Goal: Transaction & Acquisition: Purchase product/service

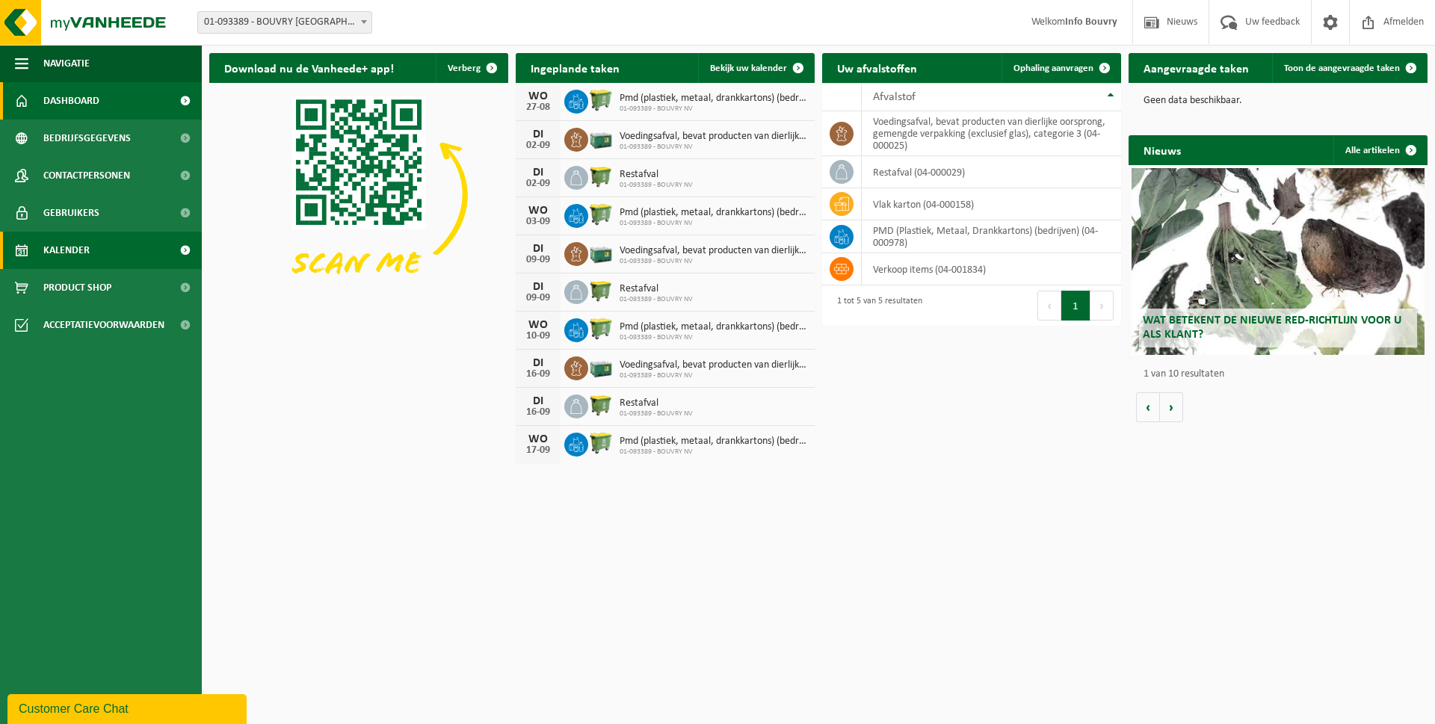
click at [92, 247] on link "Kalender" at bounding box center [101, 250] width 202 height 37
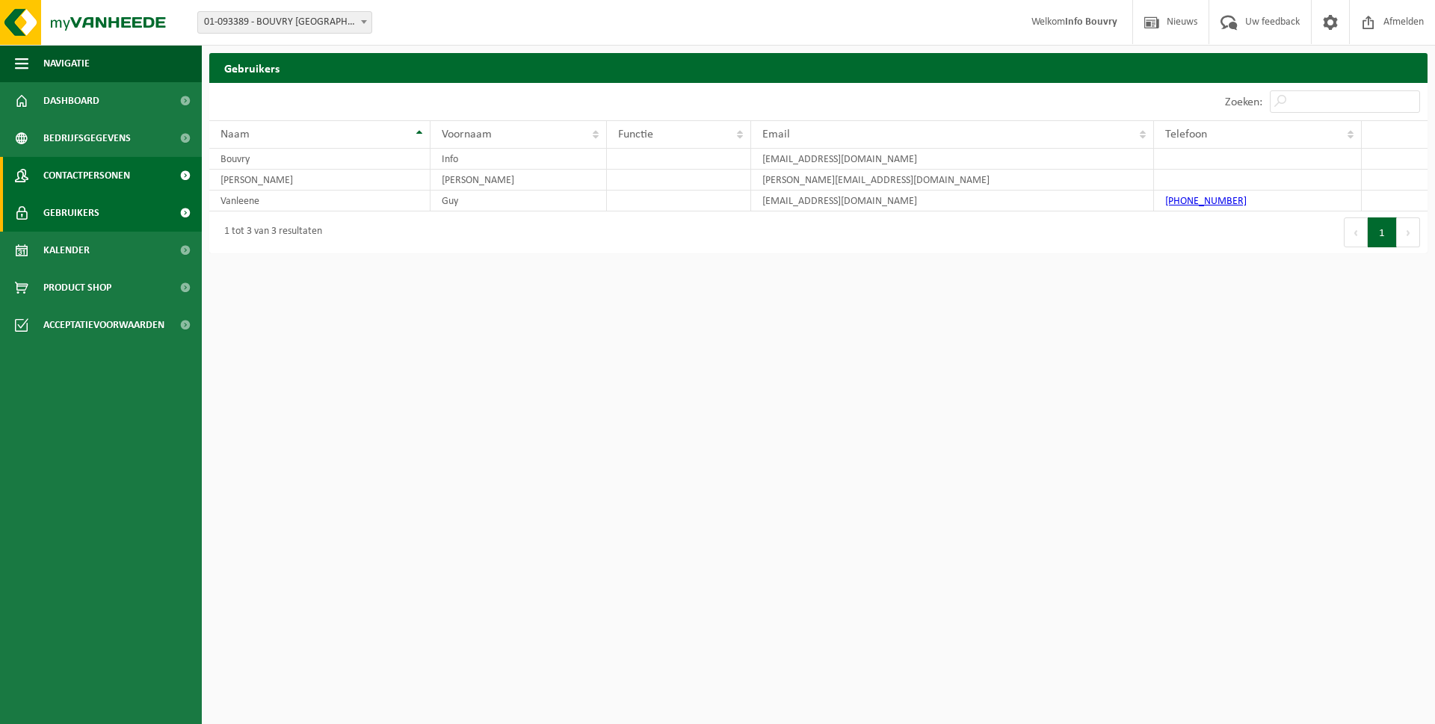
drag, startPoint x: 0, startPoint y: 0, endPoint x: 93, endPoint y: 182, distance: 204.6
click at [93, 182] on span "Contactpersonen" at bounding box center [86, 175] width 87 height 37
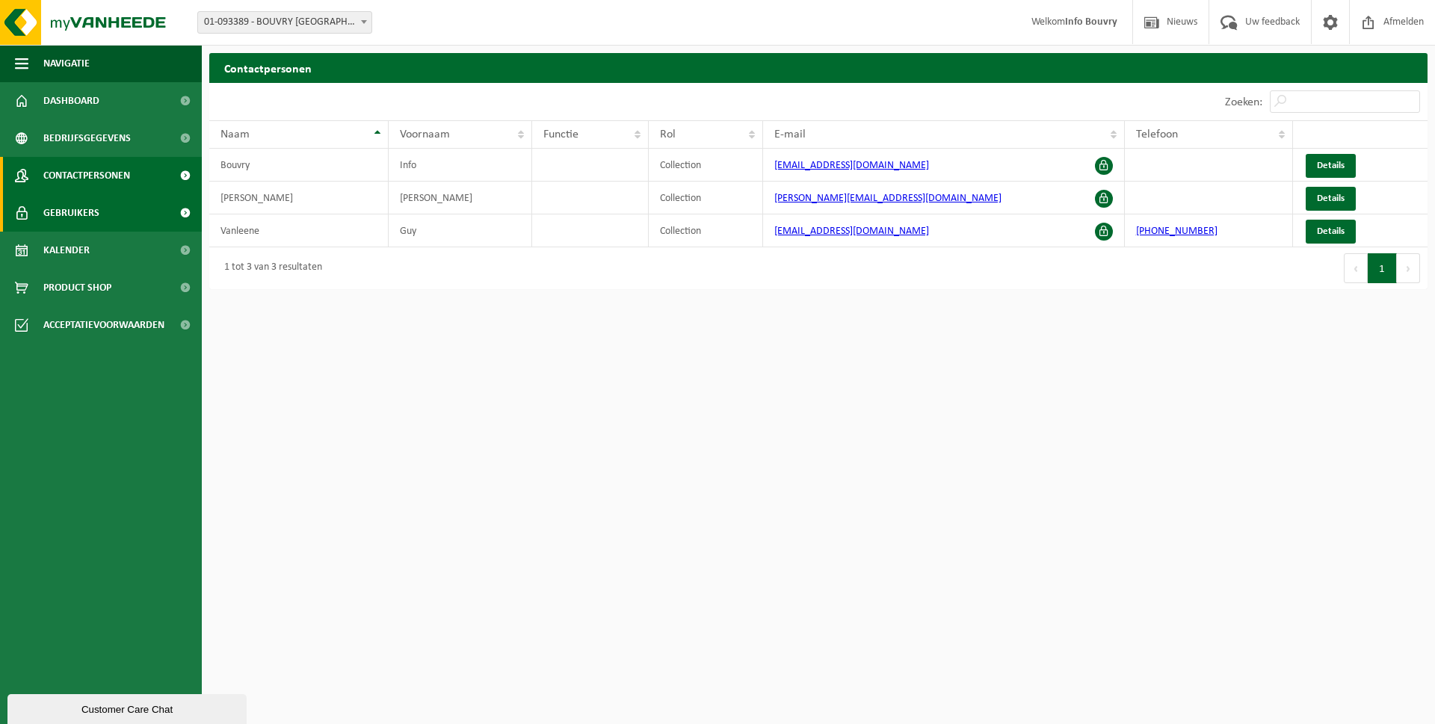
click at [111, 203] on link "Gebruikers" at bounding box center [101, 212] width 202 height 37
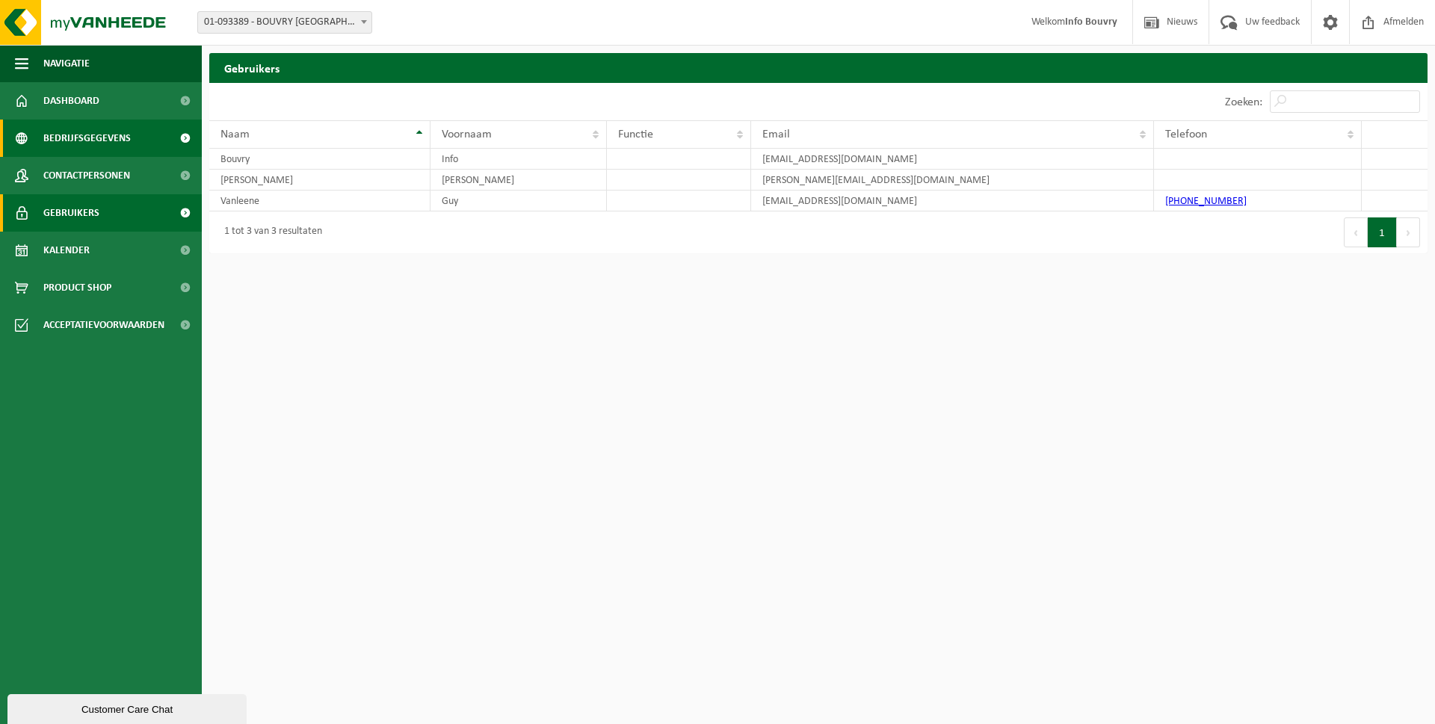
click at [111, 134] on span "Bedrijfsgegevens" at bounding box center [86, 138] width 87 height 37
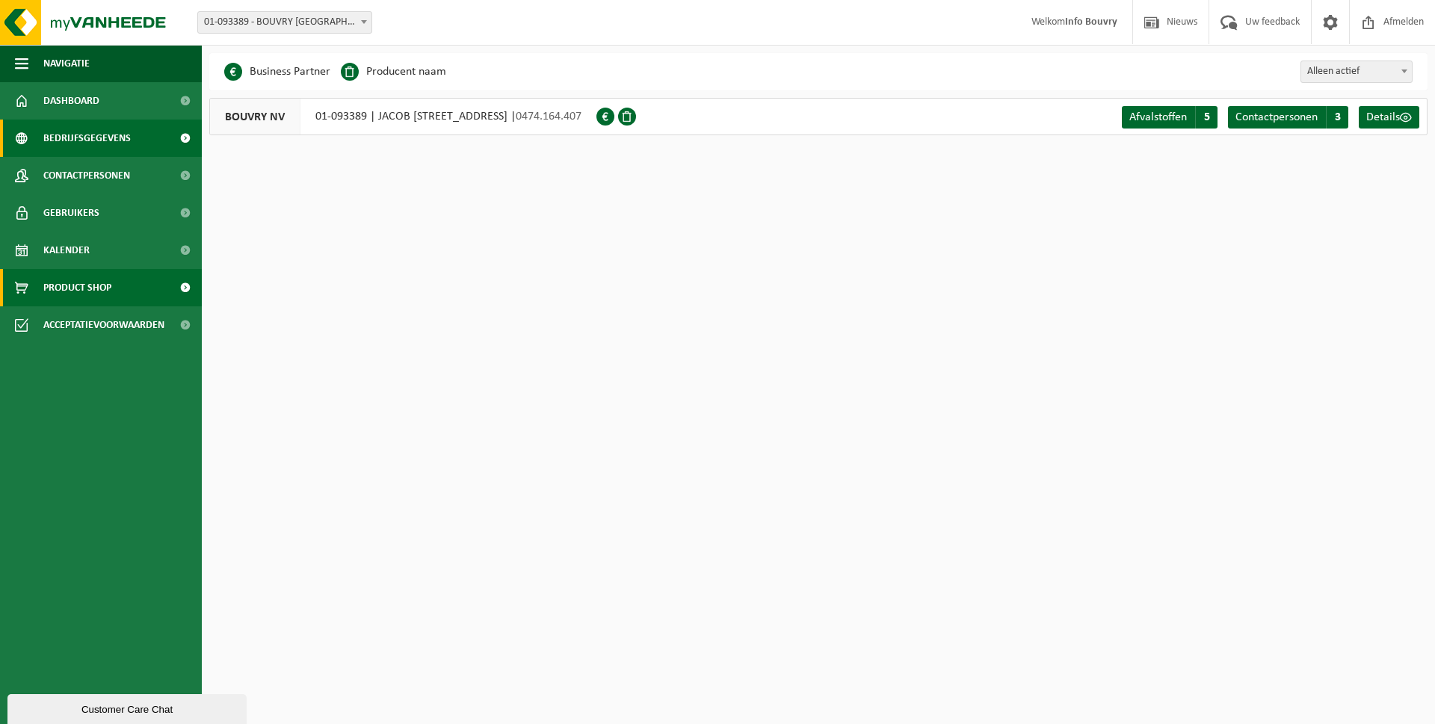
click at [87, 285] on span "Product Shop" at bounding box center [77, 287] width 68 height 37
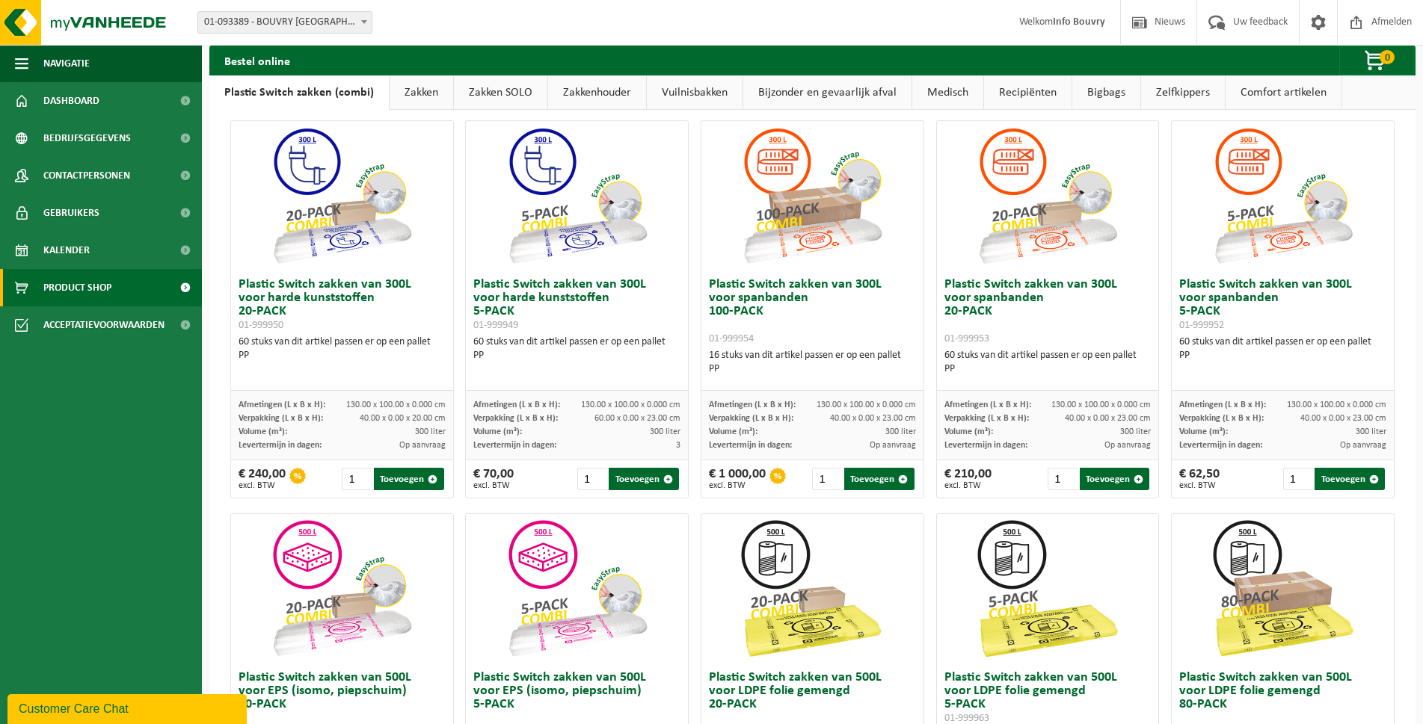
scroll to position [155, 0]
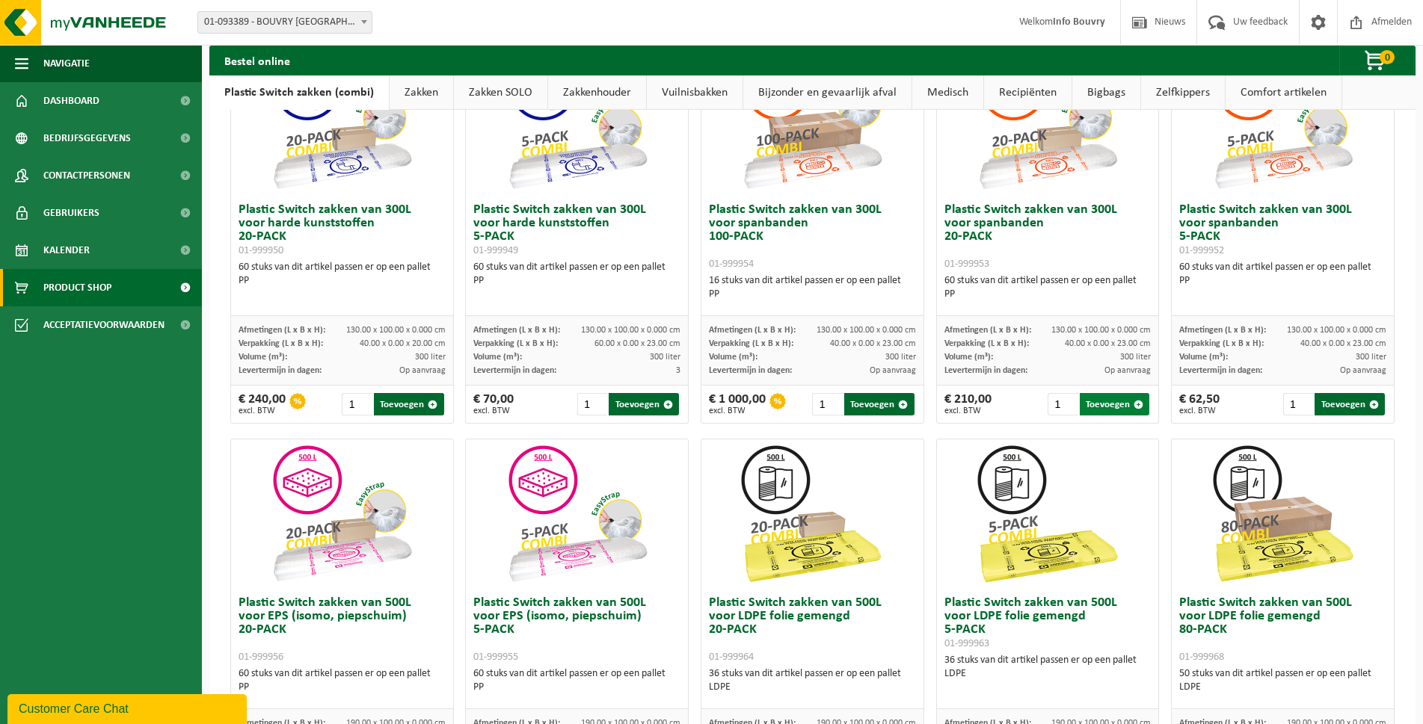
click at [1097, 399] on button "Toevoegen" at bounding box center [1114, 404] width 70 height 22
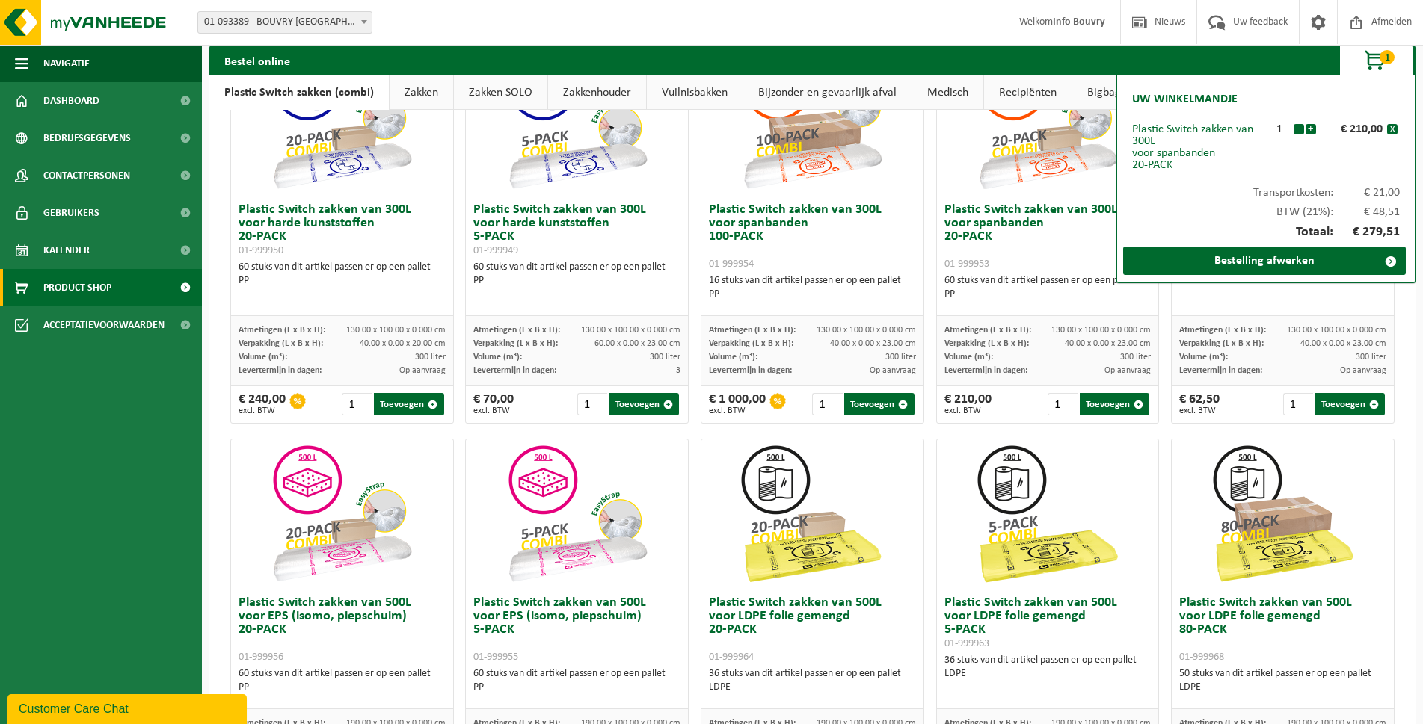
scroll to position [0, 0]
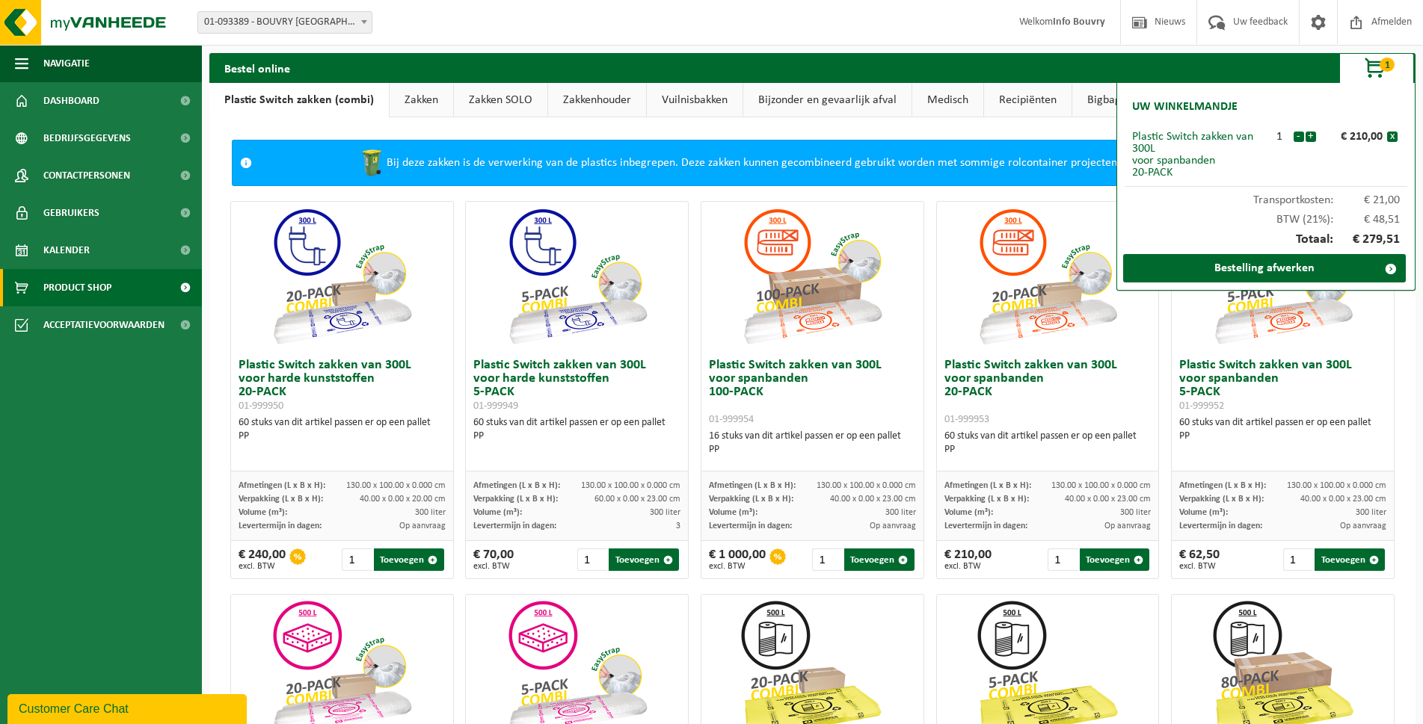
click at [678, 102] on link "Vuilnisbakken" at bounding box center [695, 100] width 96 height 34
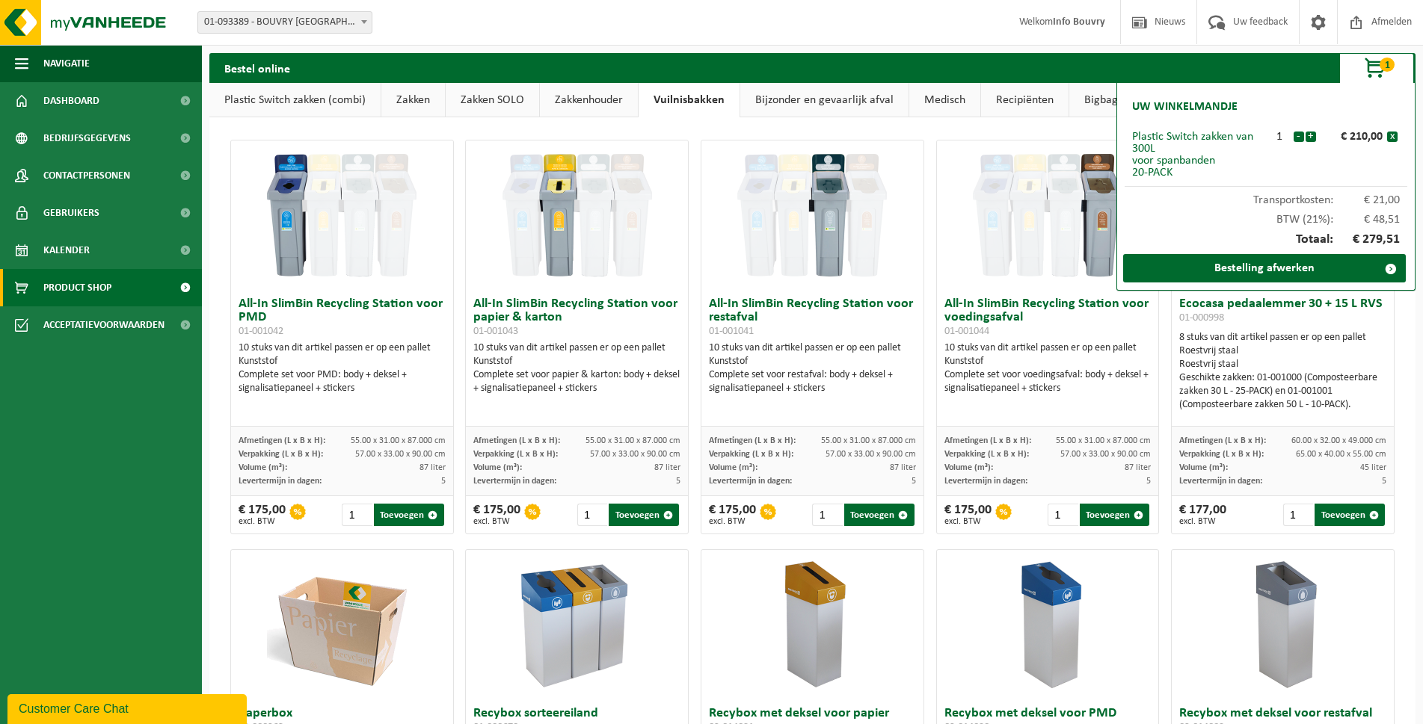
click at [845, 99] on link "Bijzonder en gevaarlijk afval" at bounding box center [824, 100] width 168 height 34
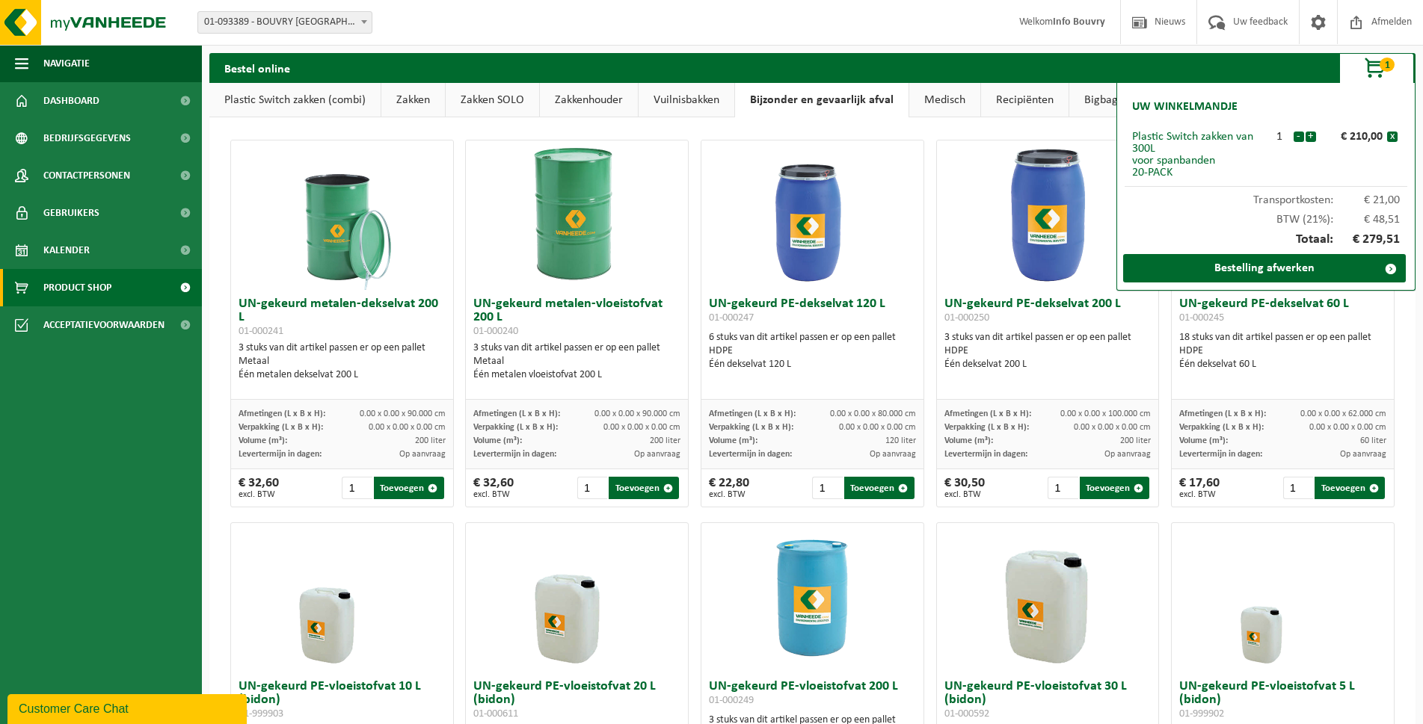
click at [1105, 105] on link "Bigbags" at bounding box center [1103, 100] width 68 height 34
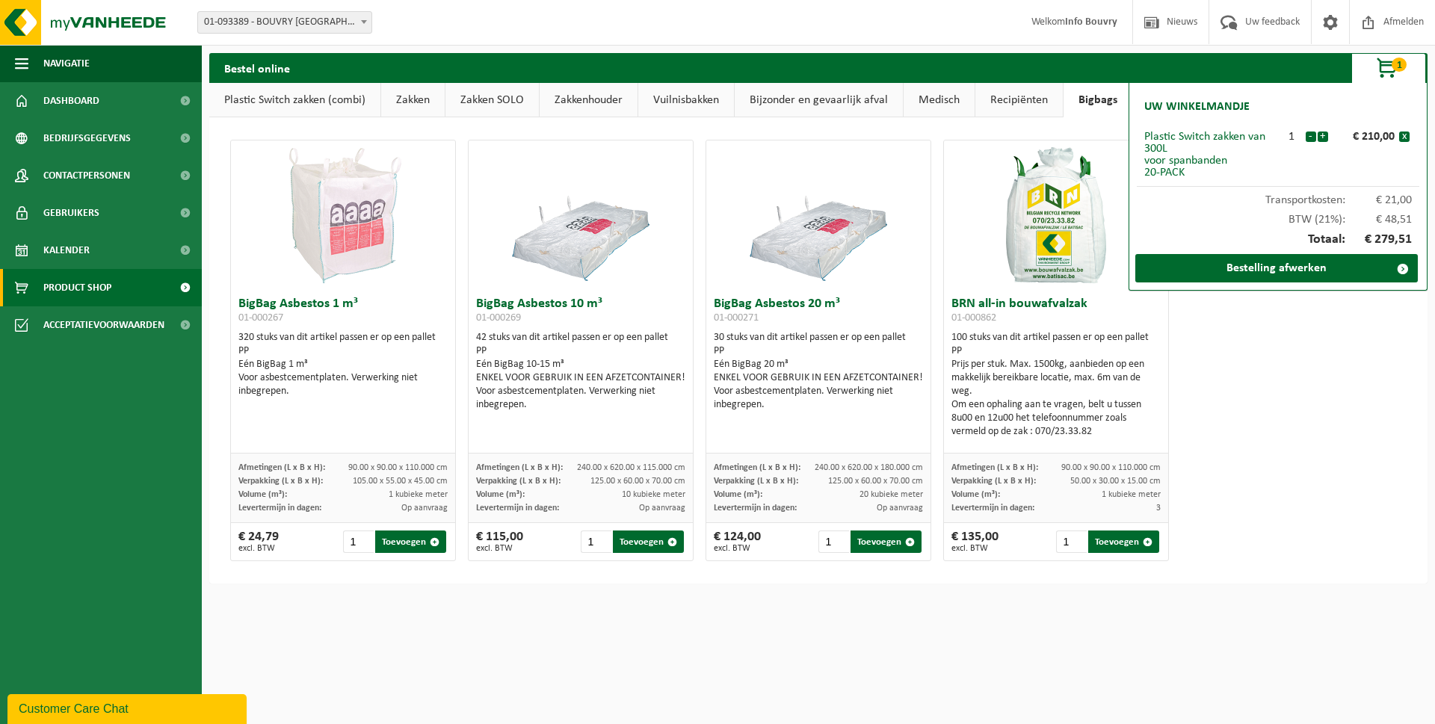
click at [1025, 104] on link "Recipiënten" at bounding box center [1019, 100] width 87 height 34
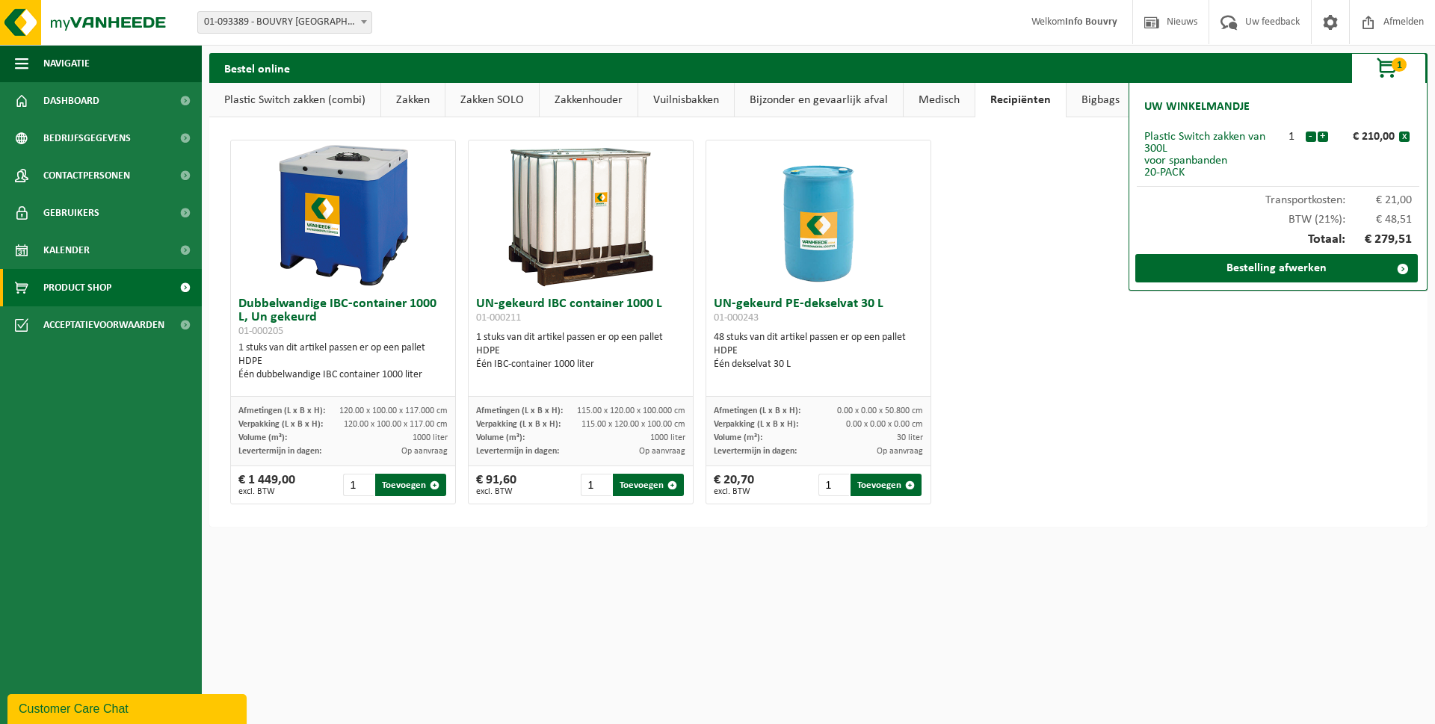
click at [286, 96] on link "Plastic Switch zakken (combi)" at bounding box center [294, 100] width 171 height 34
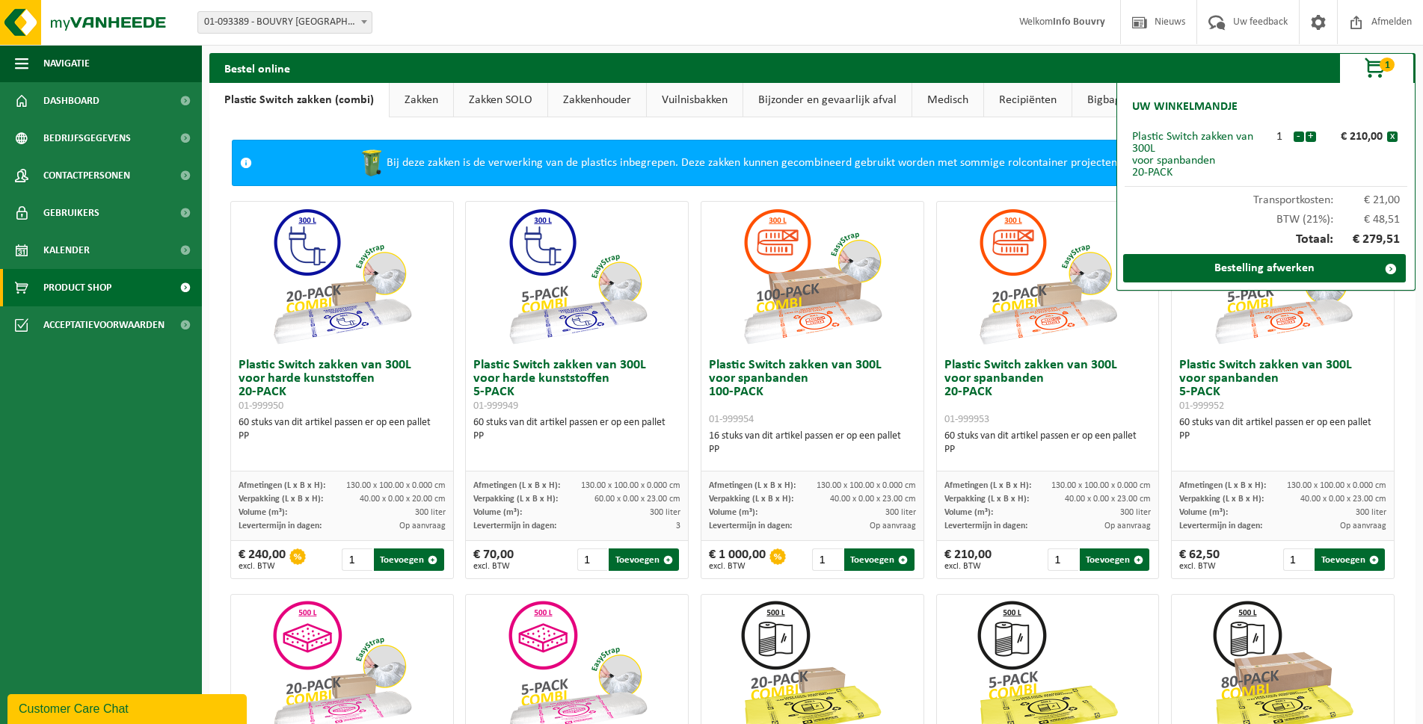
click at [419, 99] on link "Zakken" at bounding box center [421, 100] width 64 height 34
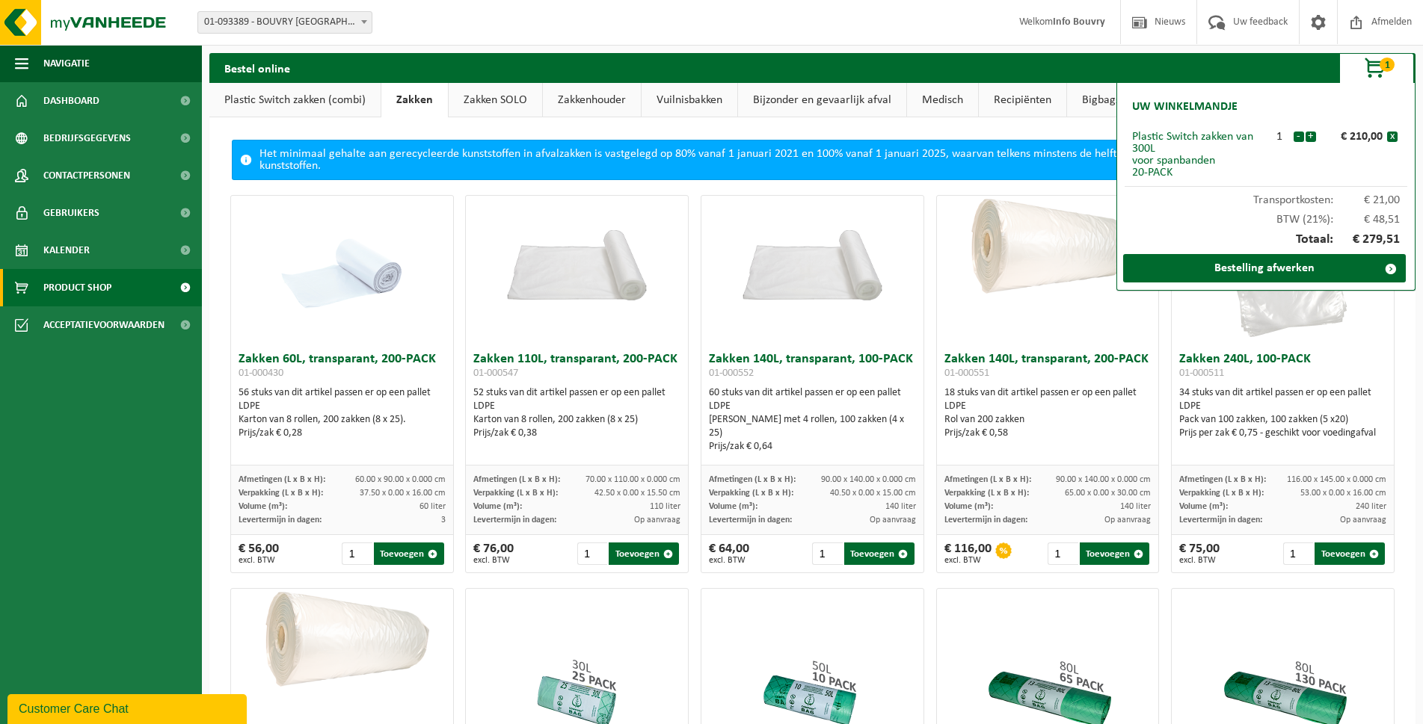
click at [350, 91] on link "Plastic Switch zakken (combi)" at bounding box center [294, 100] width 171 height 34
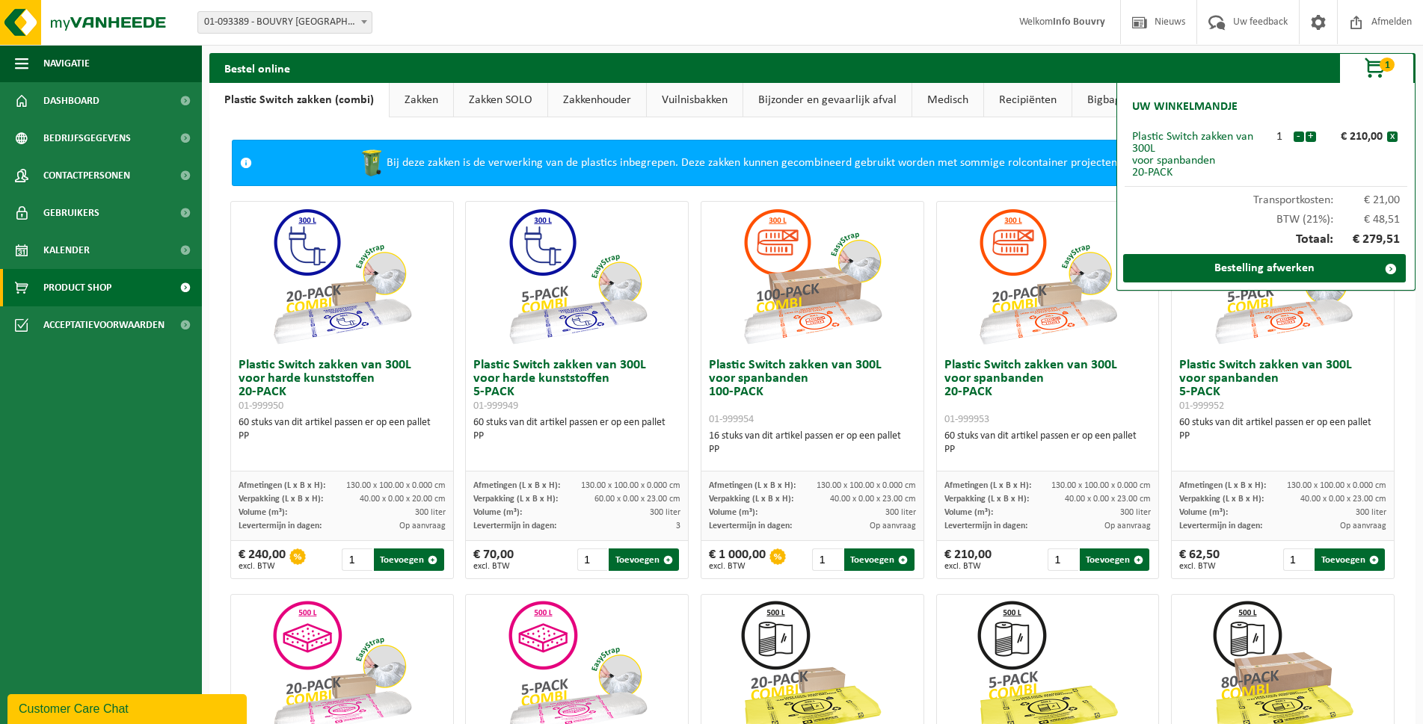
click at [422, 102] on link "Zakken" at bounding box center [421, 100] width 64 height 34
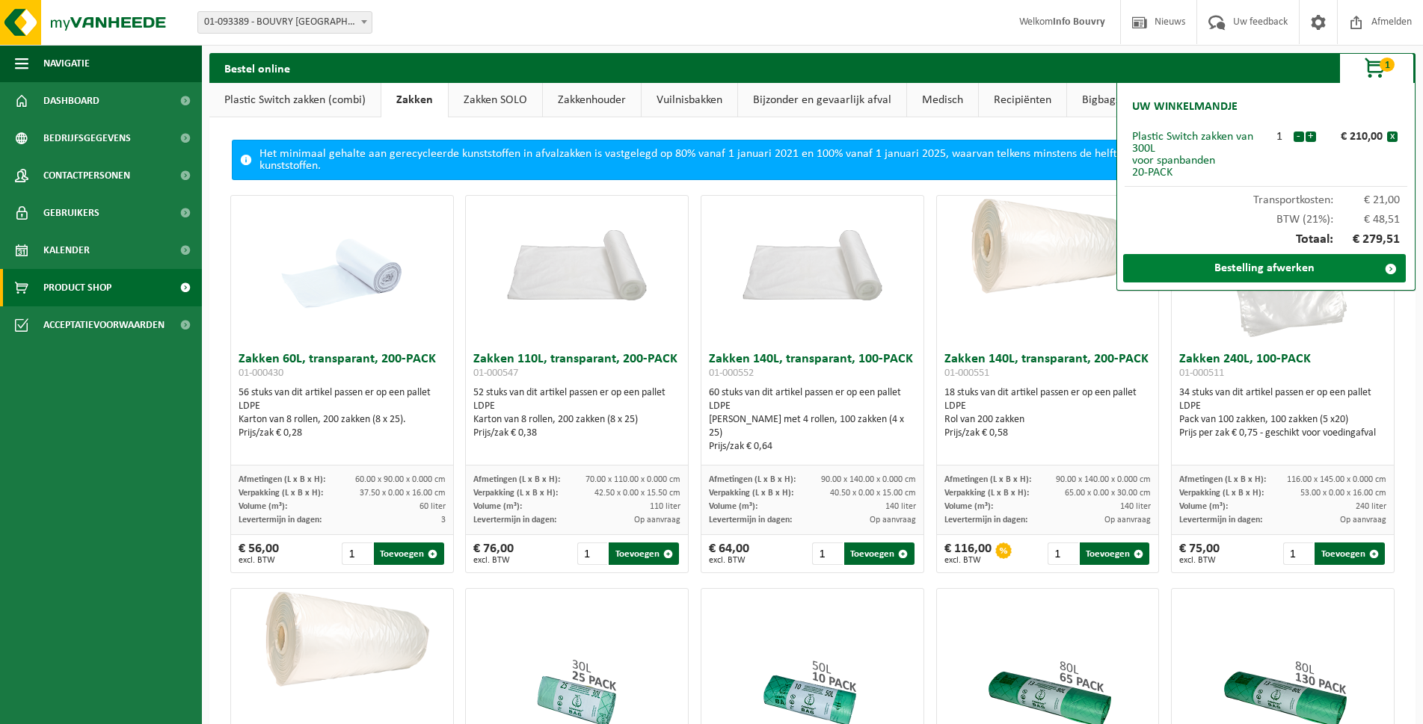
click at [1346, 270] on link "Bestelling afwerken" at bounding box center [1264, 268] width 283 height 28
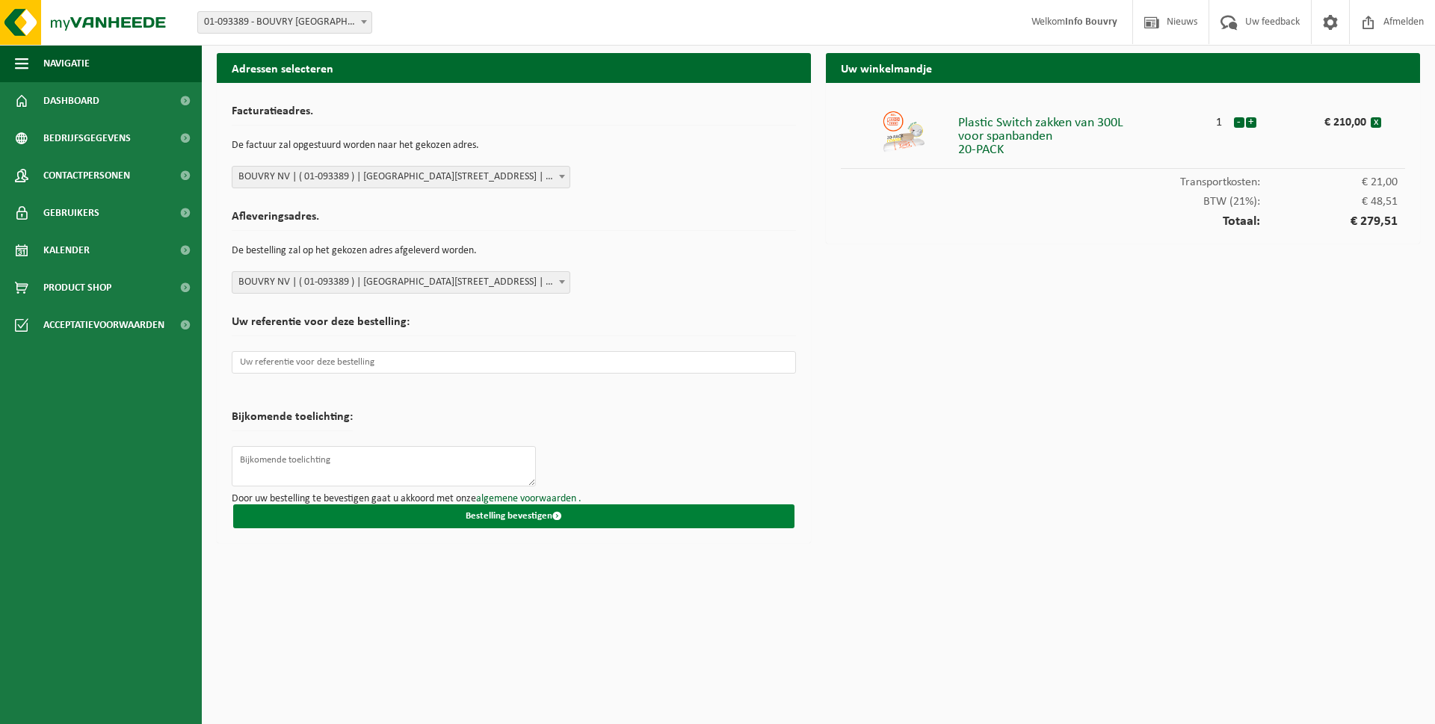
click at [479, 521] on button "Bestelling bevestigen" at bounding box center [513, 517] width 561 height 24
